Goal: Information Seeking & Learning: Learn about a topic

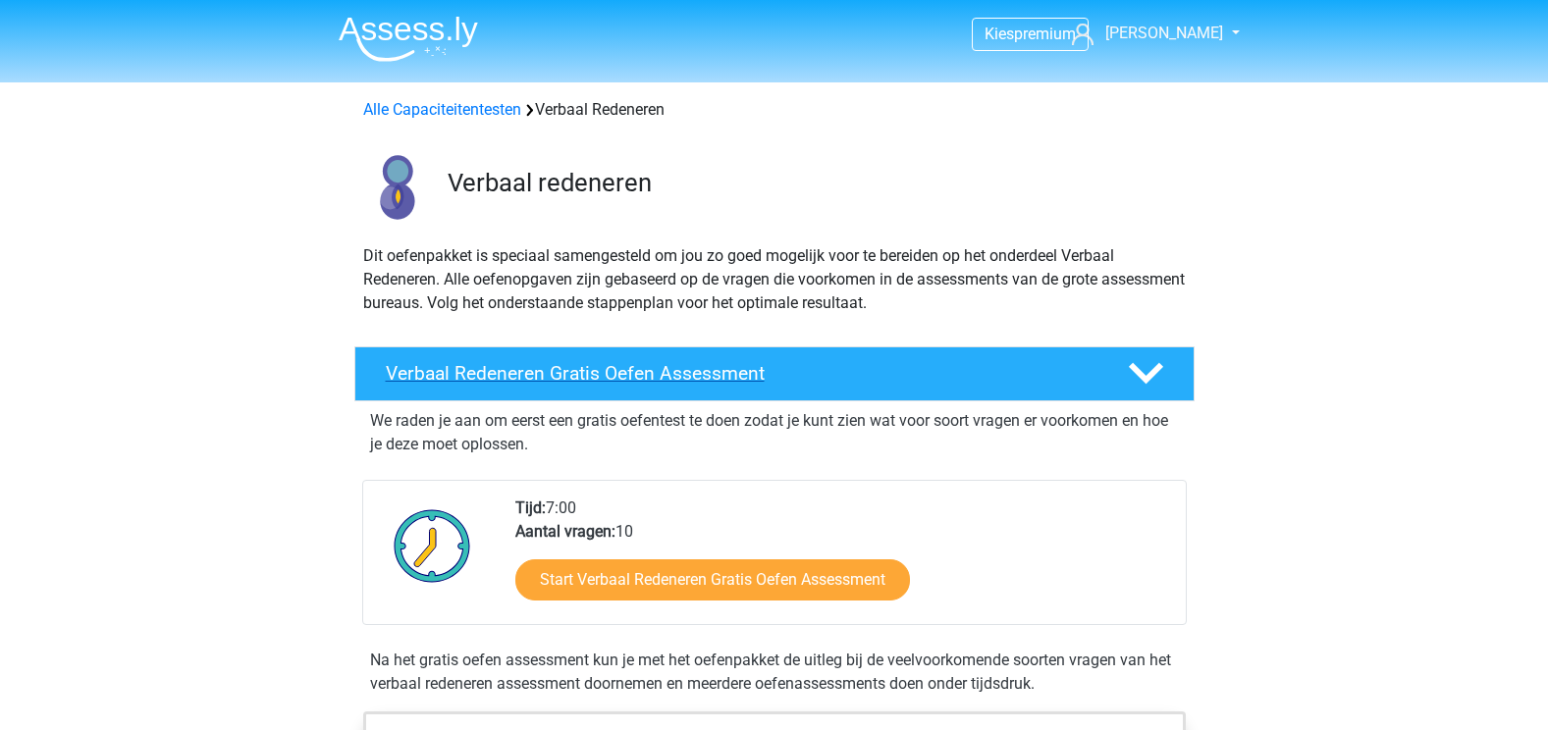
click at [525, 376] on h4 "Verbaal Redeneren Gratis Oefen Assessment" at bounding box center [741, 373] width 711 height 23
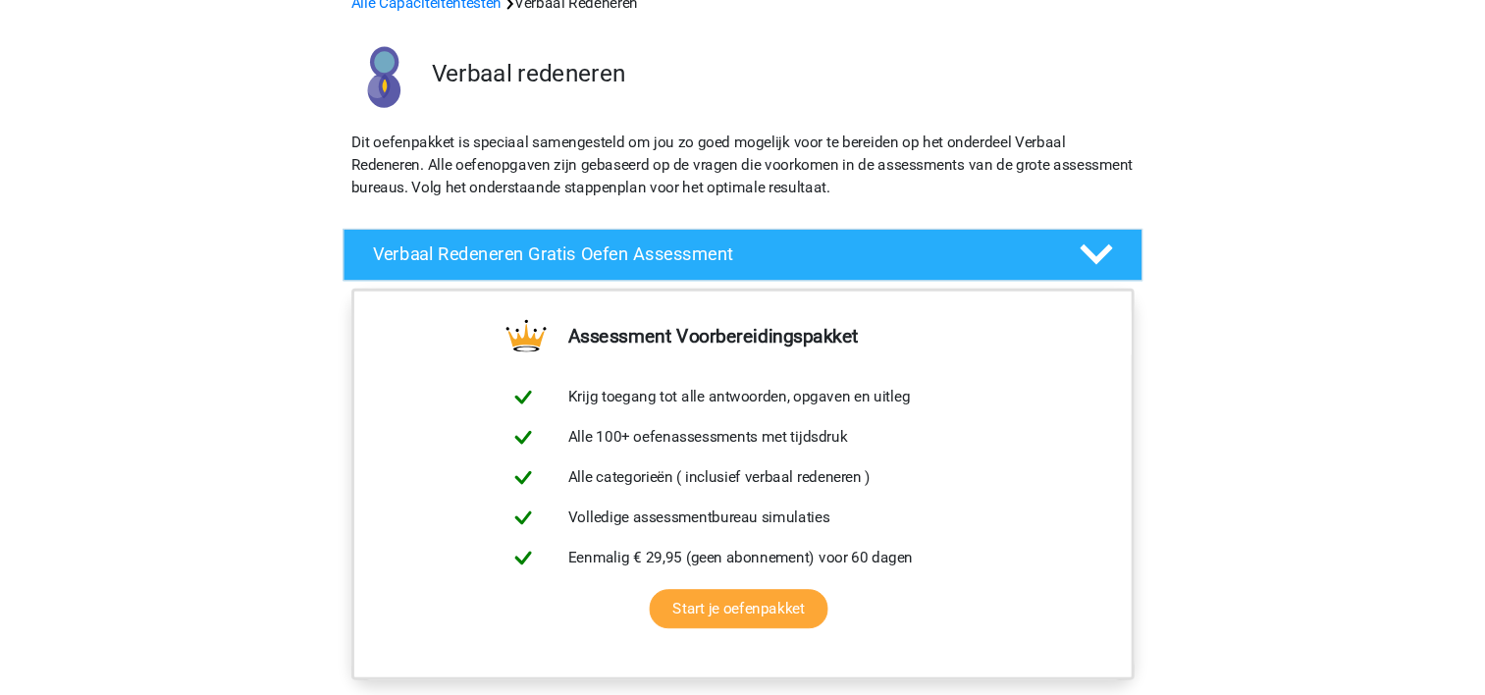
scroll to position [98, 0]
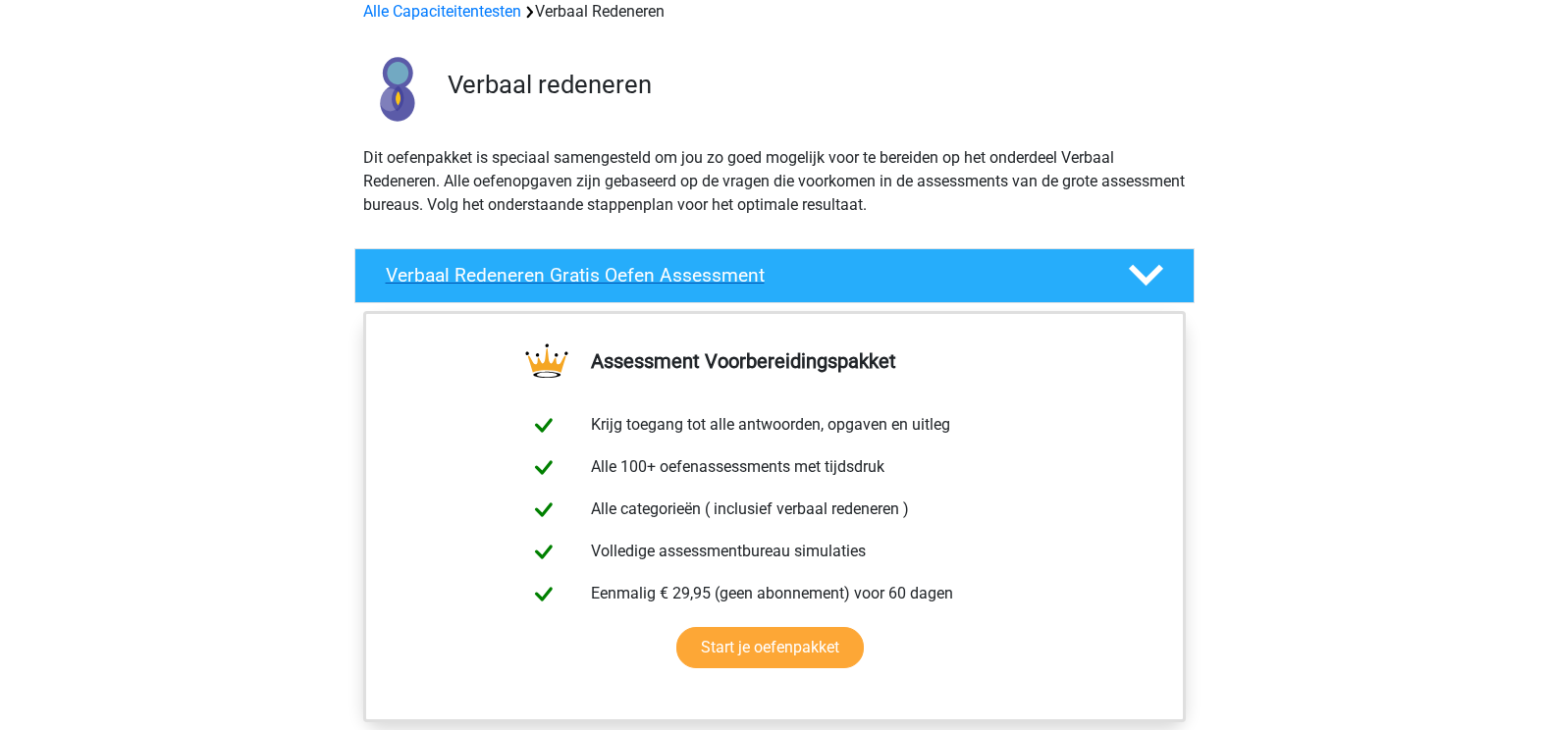
click at [668, 259] on div "Verbaal Redeneren Gratis Oefen Assessment" at bounding box center [774, 275] width 840 height 55
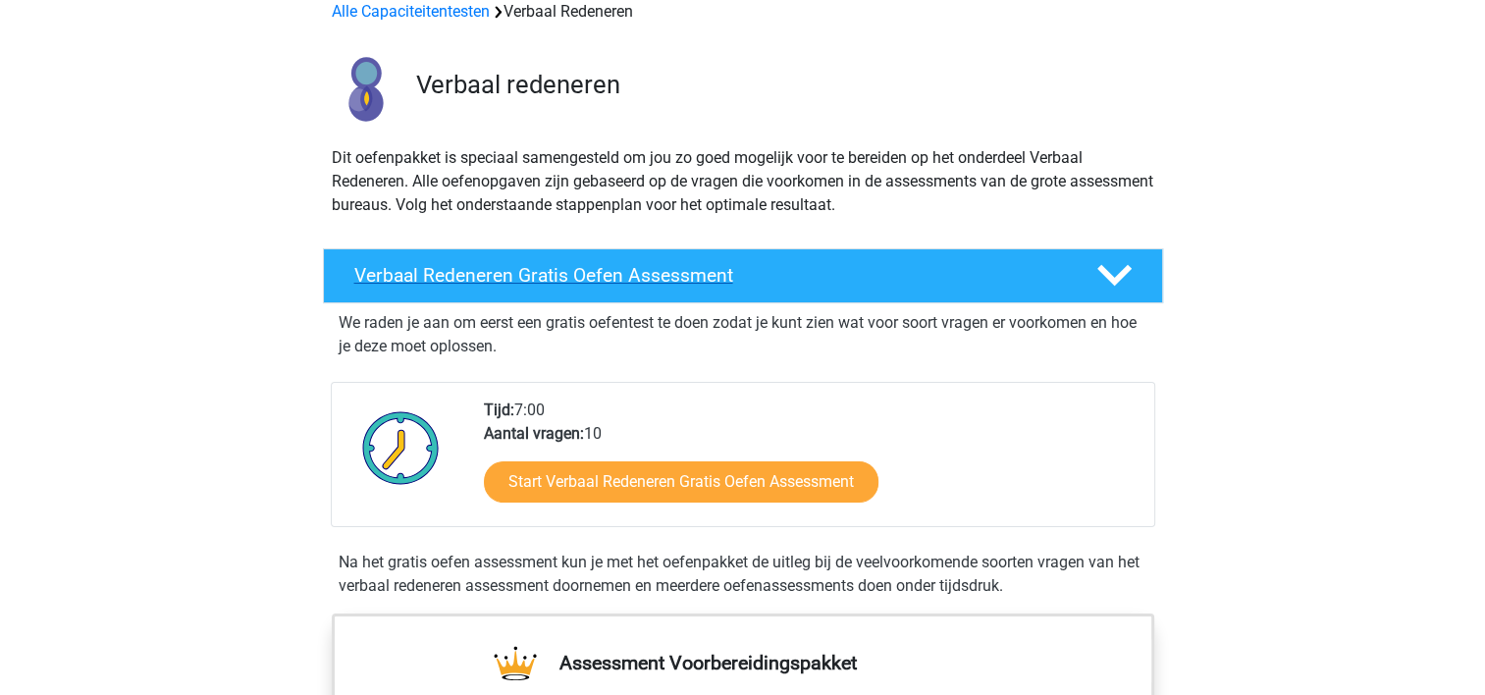
click at [707, 275] on h4 "Verbaal Redeneren Gratis Oefen Assessment" at bounding box center [709, 275] width 711 height 23
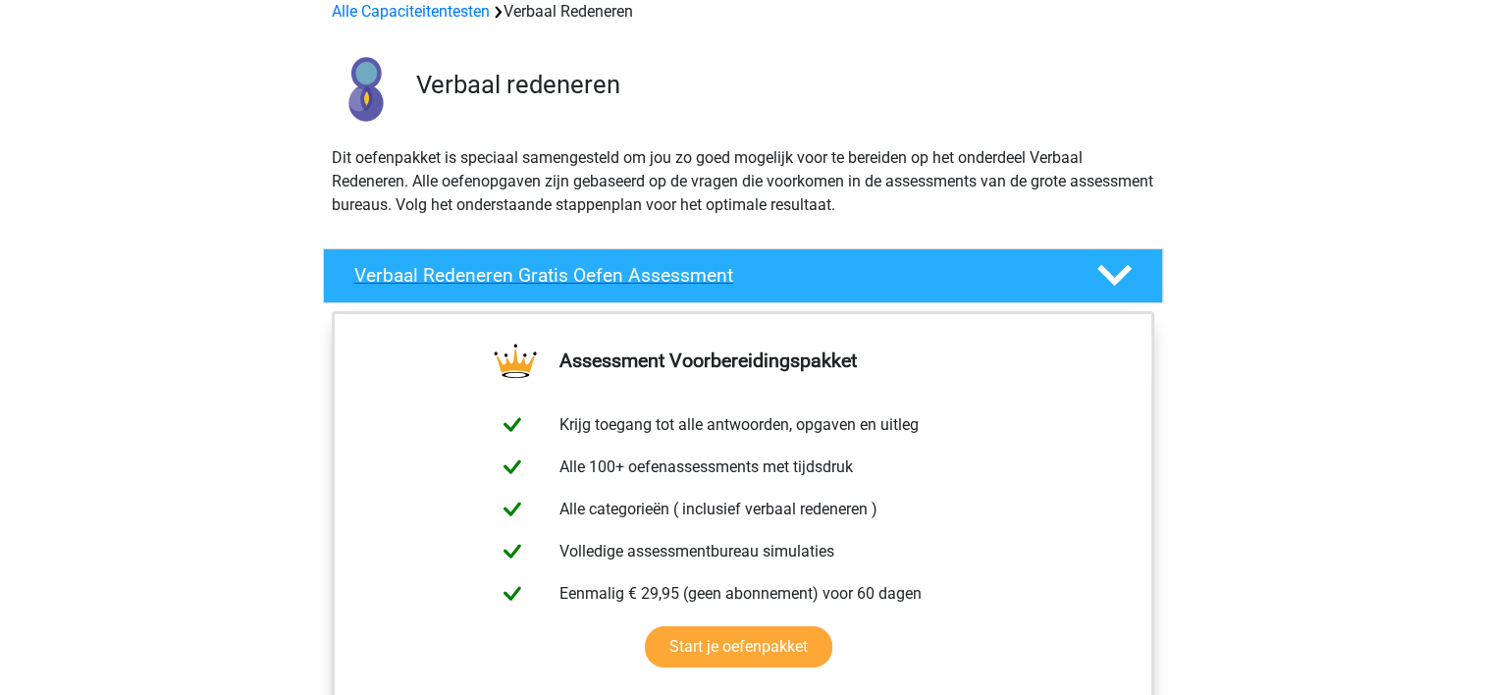
click at [707, 275] on h4 "Verbaal Redeneren Gratis Oefen Assessment" at bounding box center [709, 275] width 711 height 23
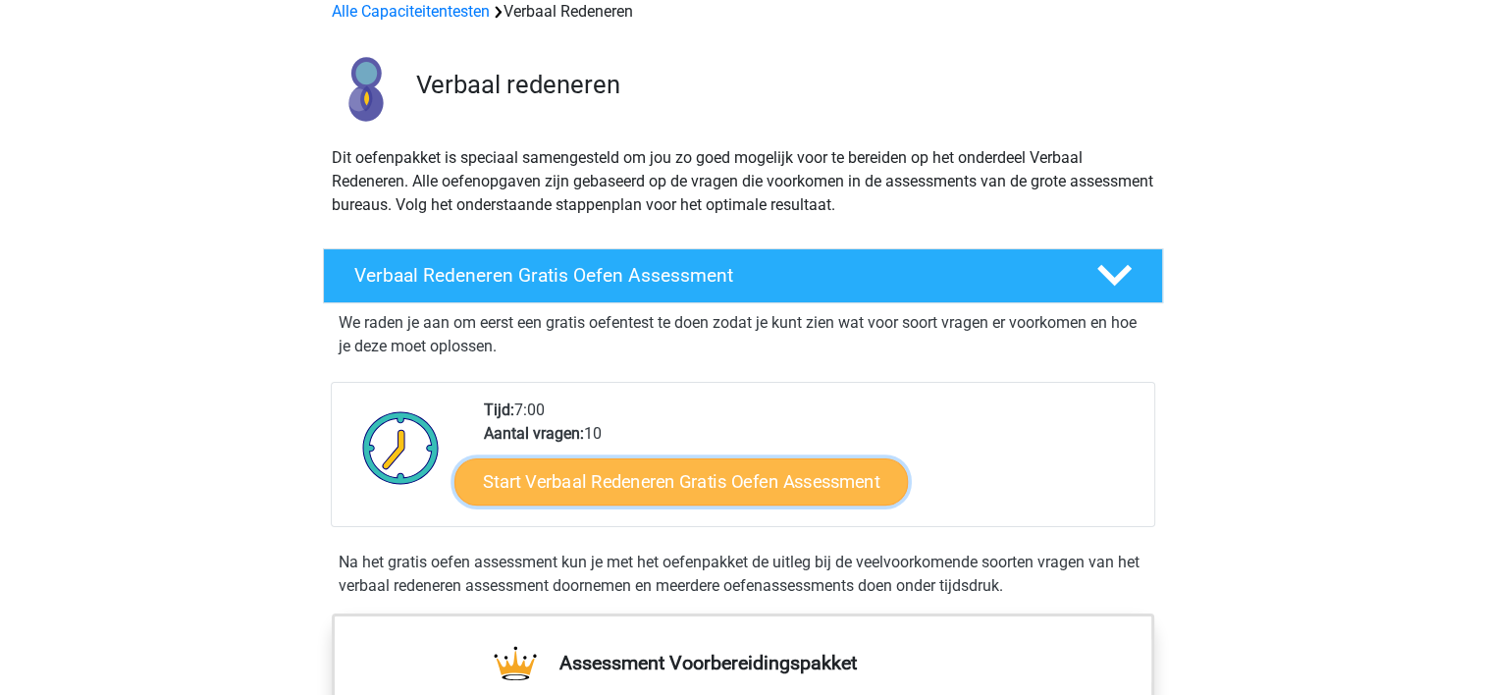
click at [648, 486] on link "Start Verbaal Redeneren Gratis Oefen Assessment" at bounding box center [680, 481] width 453 height 47
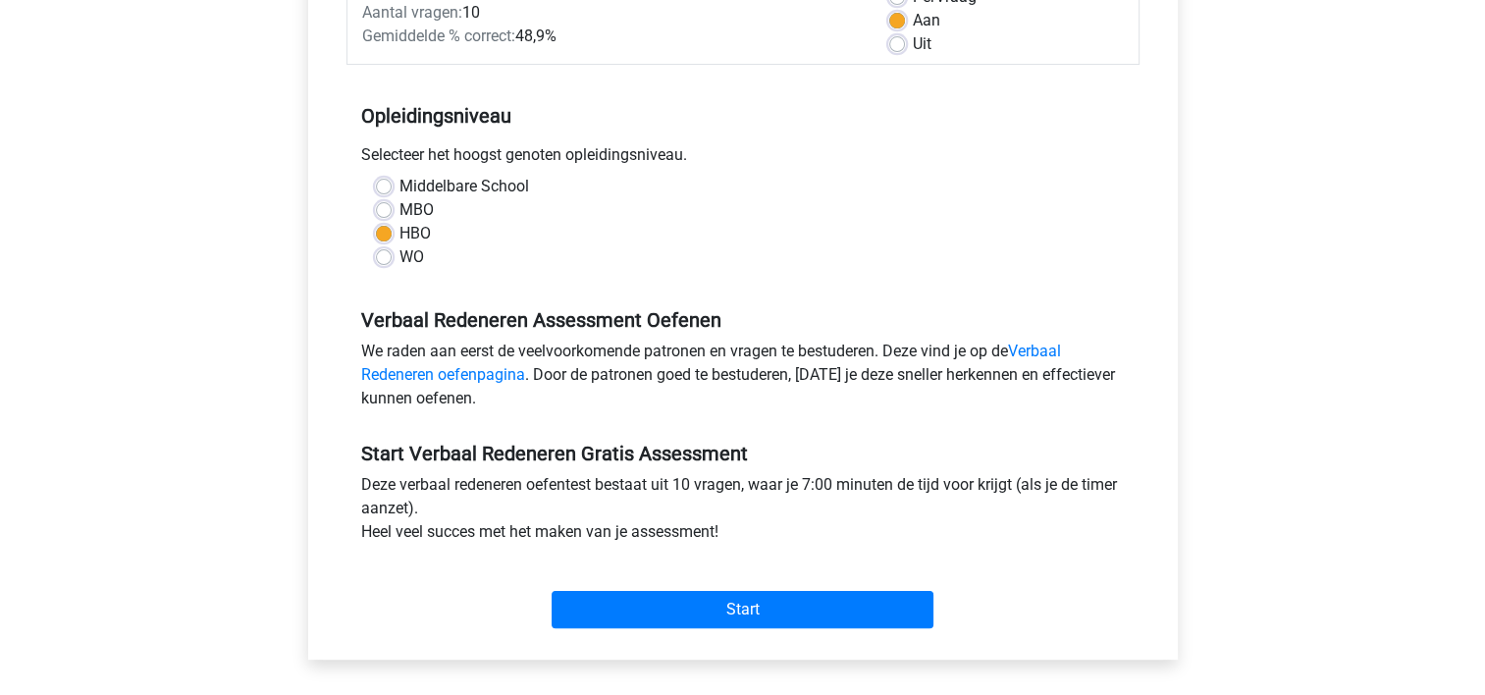
scroll to position [320, 0]
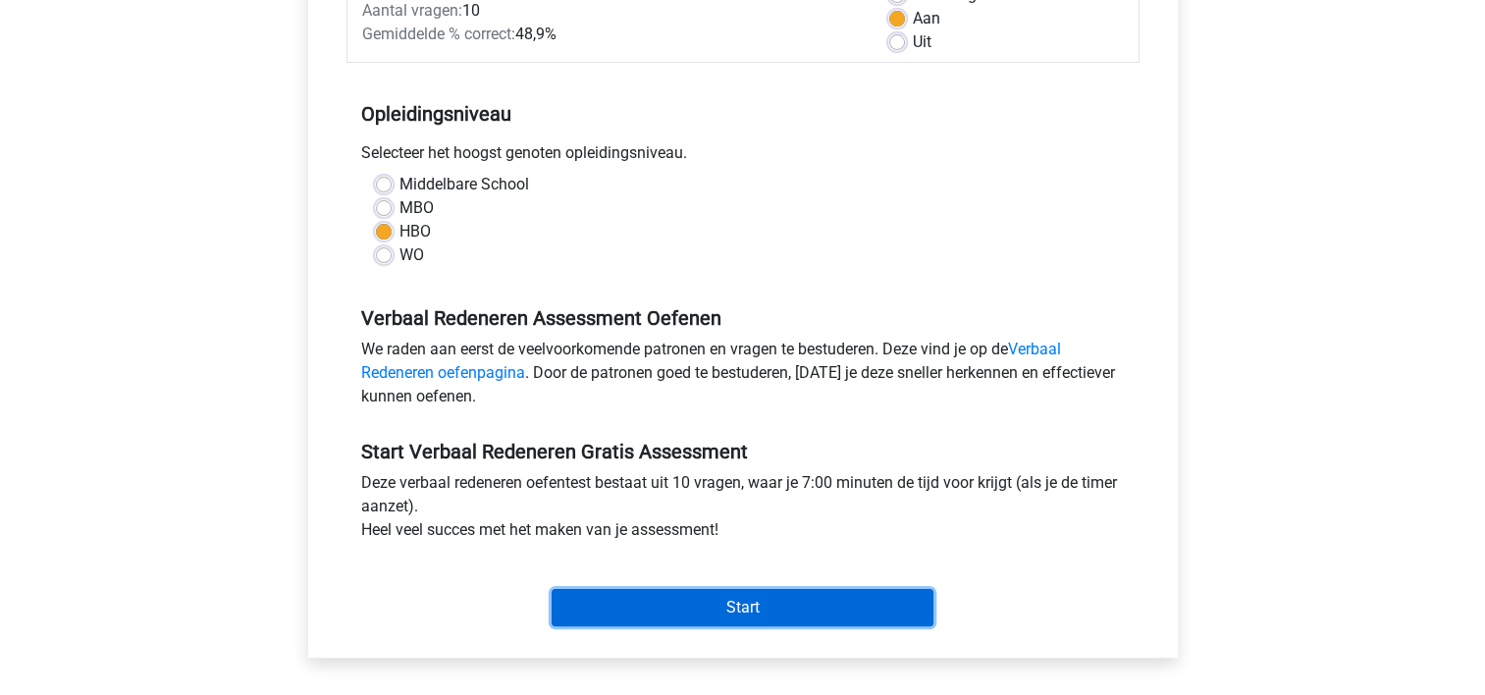
click at [758, 615] on input "Start" at bounding box center [743, 607] width 382 height 37
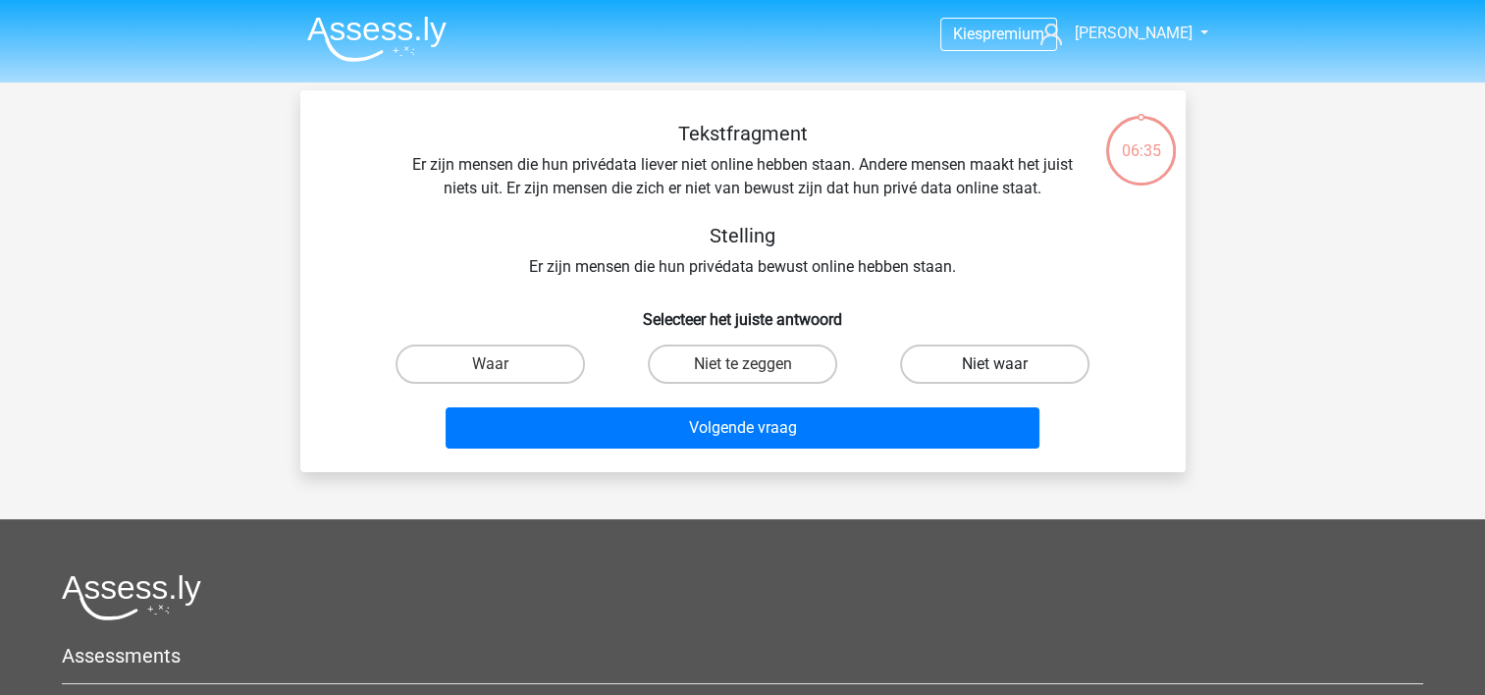
click at [926, 361] on label "Niet waar" at bounding box center [994, 363] width 189 height 39
click at [995, 364] on input "Niet waar" at bounding box center [1001, 370] width 13 height 13
radio input "true"
click at [778, 372] on label "Niet te zeggen" at bounding box center [742, 363] width 189 height 39
click at [755, 372] on input "Niet te zeggen" at bounding box center [748, 370] width 13 height 13
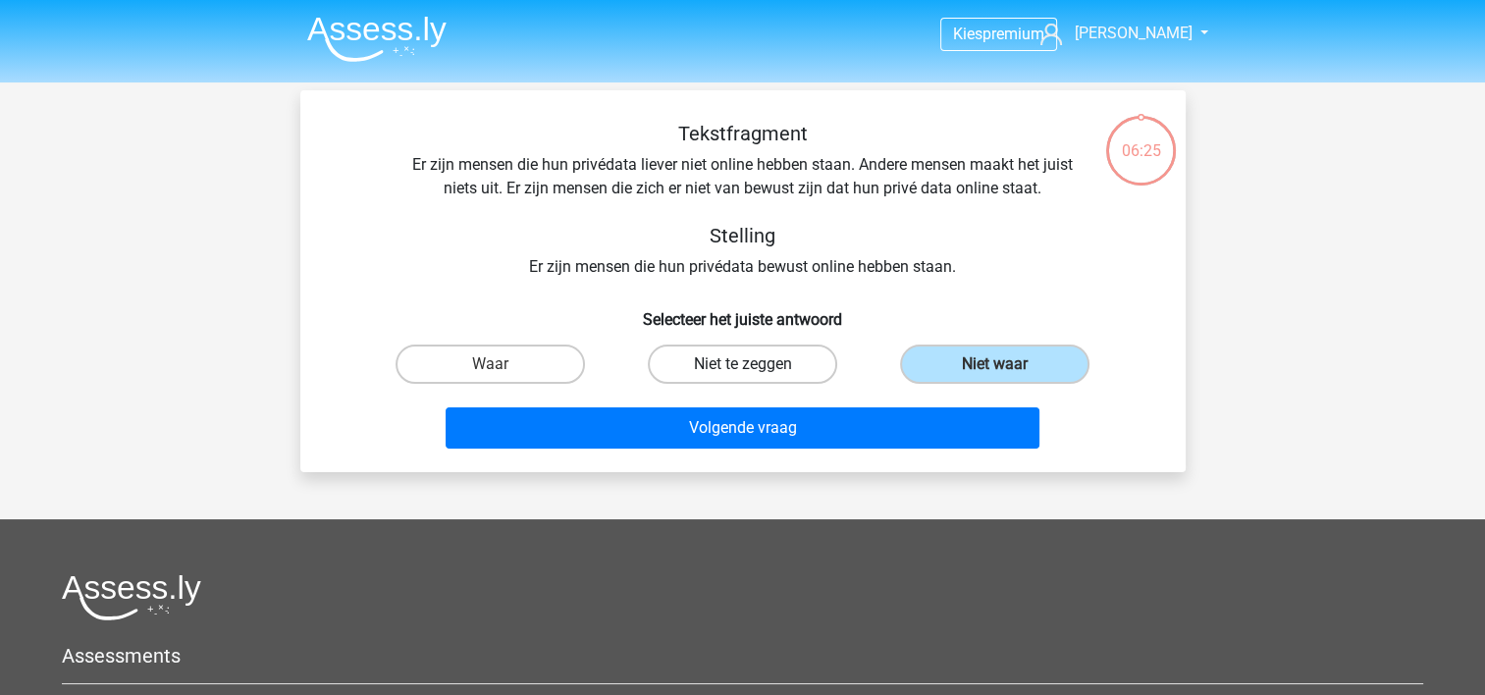
radio input "true"
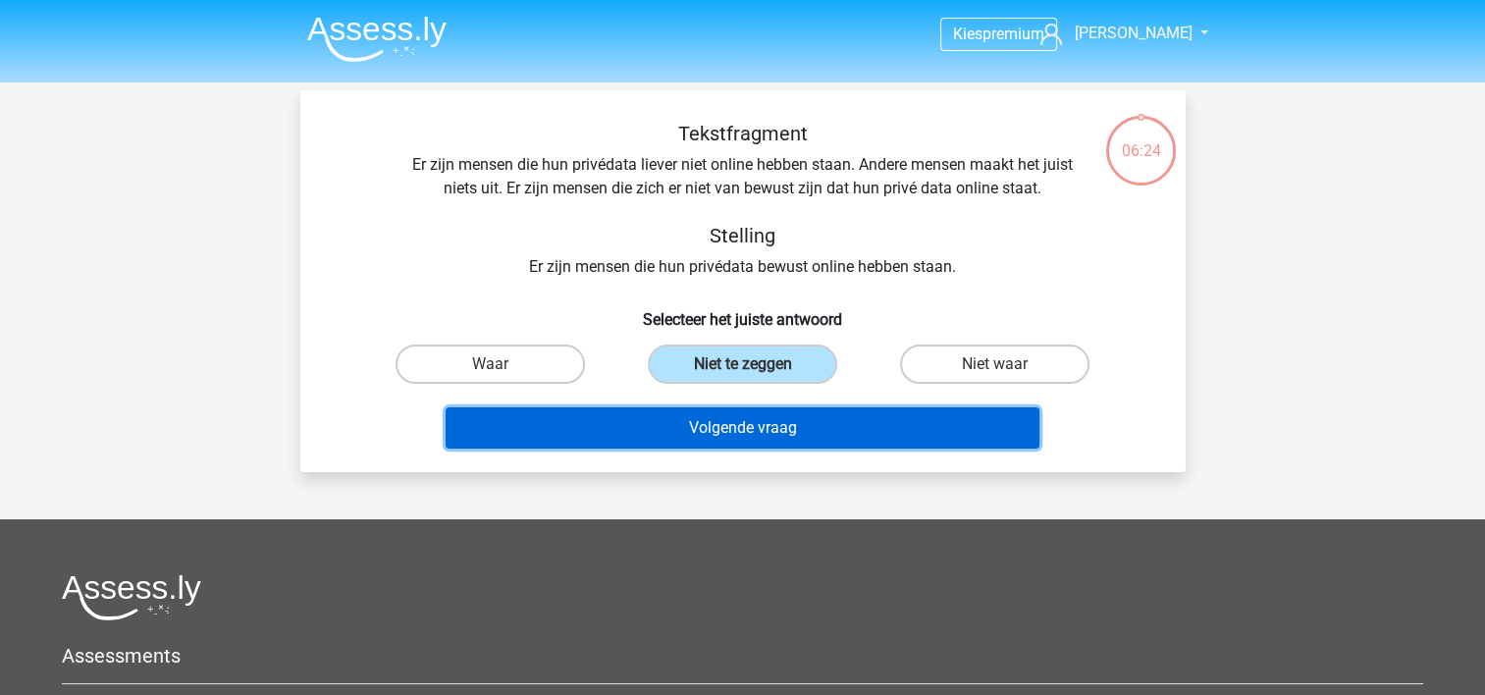
click at [778, 418] on button "Volgende vraag" at bounding box center [743, 427] width 594 height 41
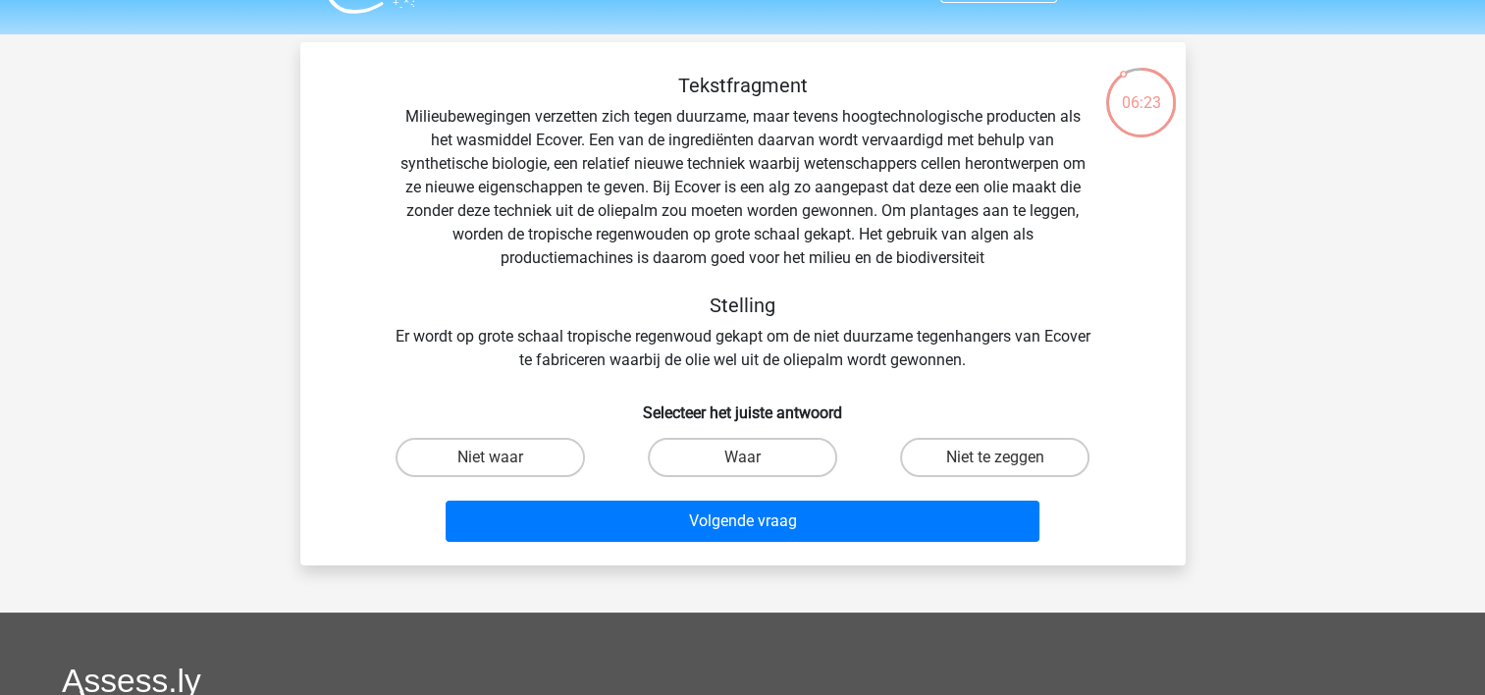
scroll to position [47, 0]
